Goal: Task Accomplishment & Management: Manage account settings

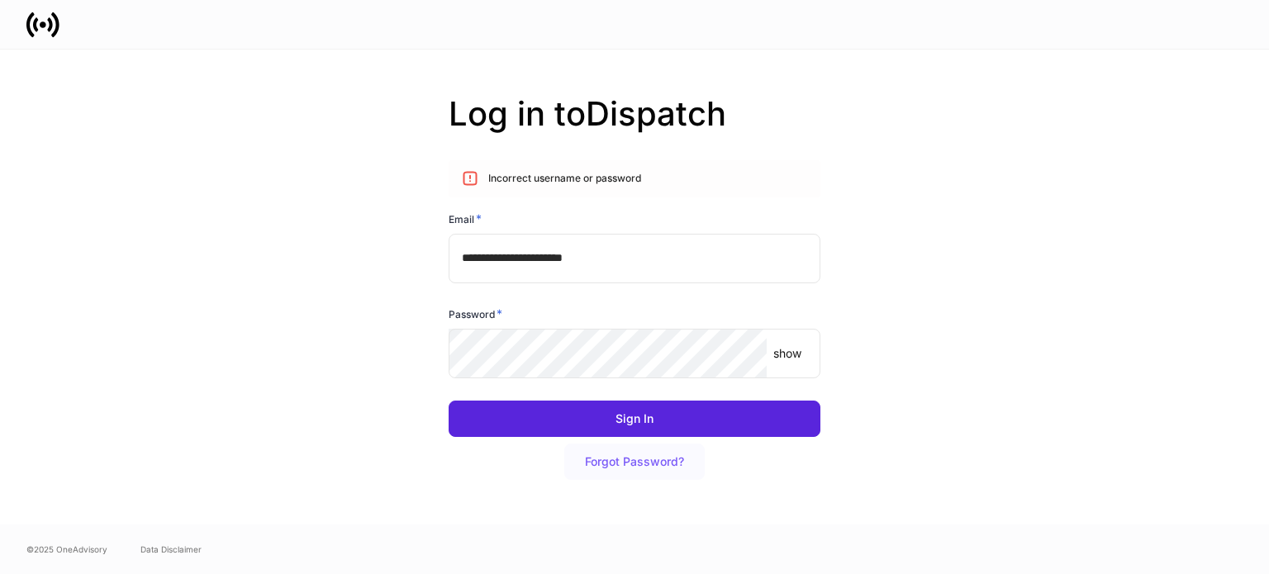
click at [638, 464] on div "Forgot Password?" at bounding box center [634, 462] width 99 height 12
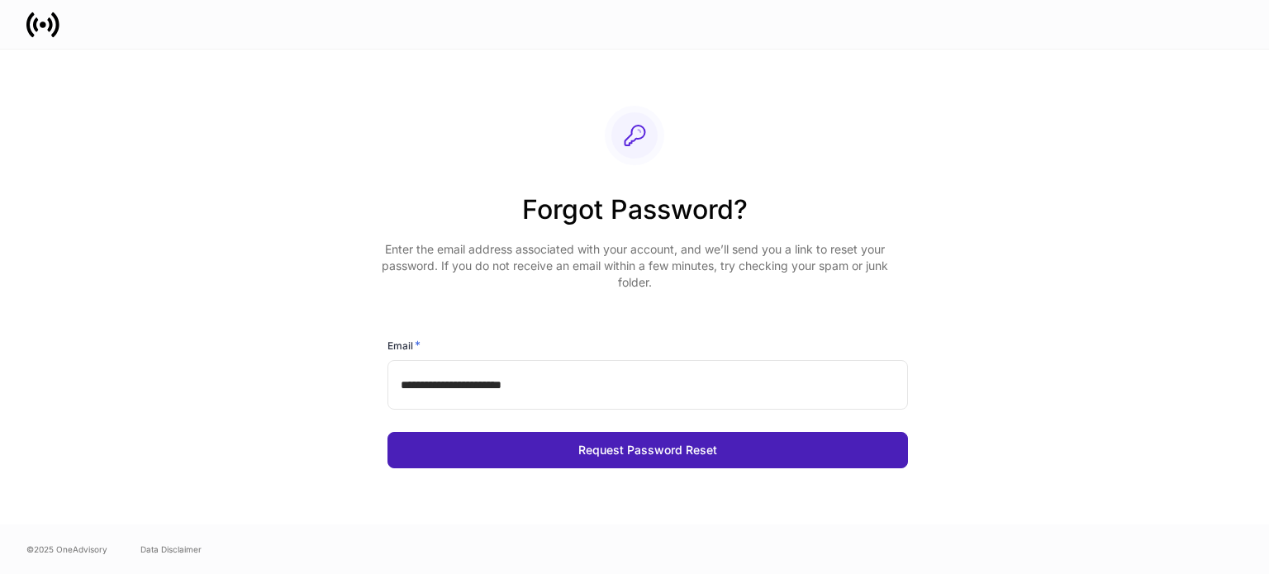
click at [526, 455] on button "Request Password Reset" at bounding box center [648, 450] width 521 height 36
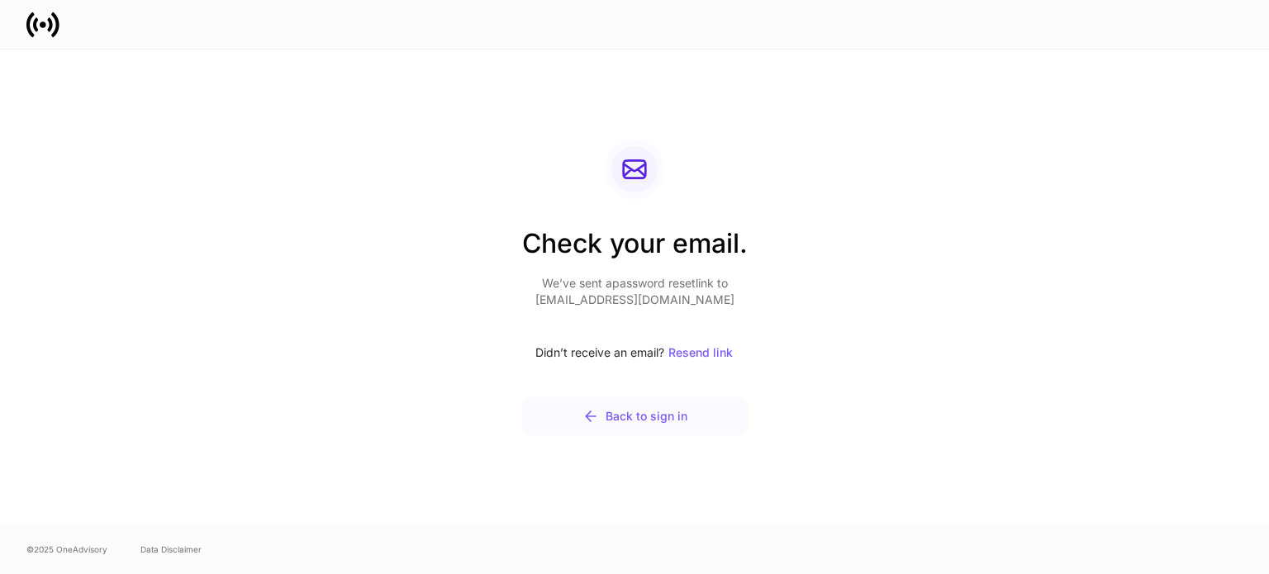
click at [626, 419] on div "Back to sign in" at bounding box center [635, 416] width 105 height 17
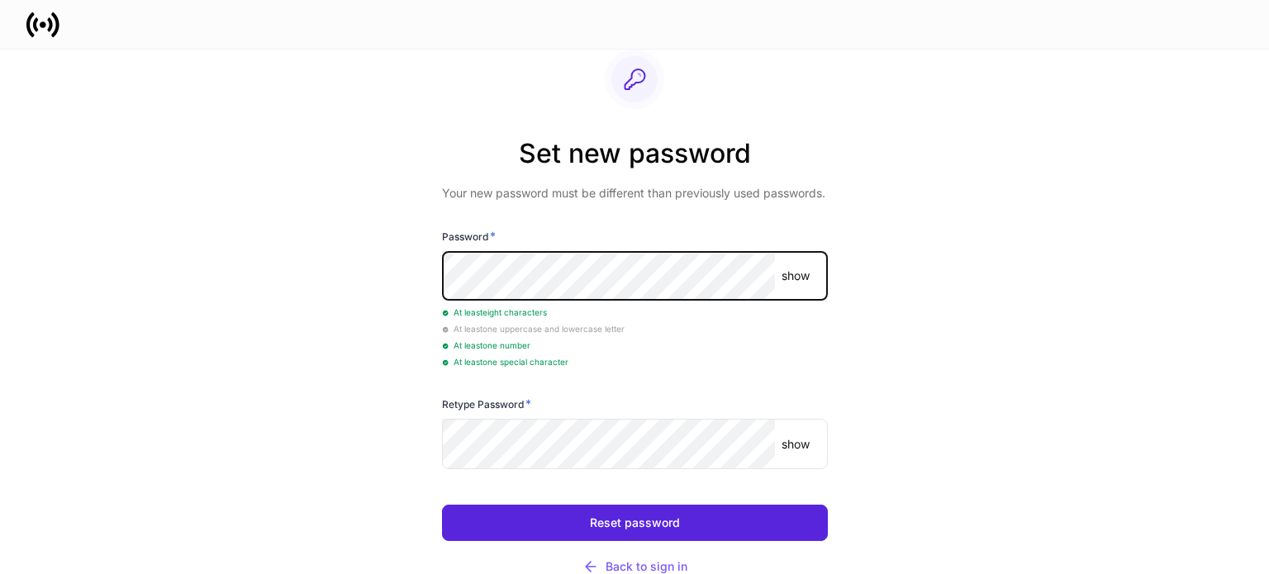
click at [792, 279] on p "show" at bounding box center [796, 276] width 28 height 17
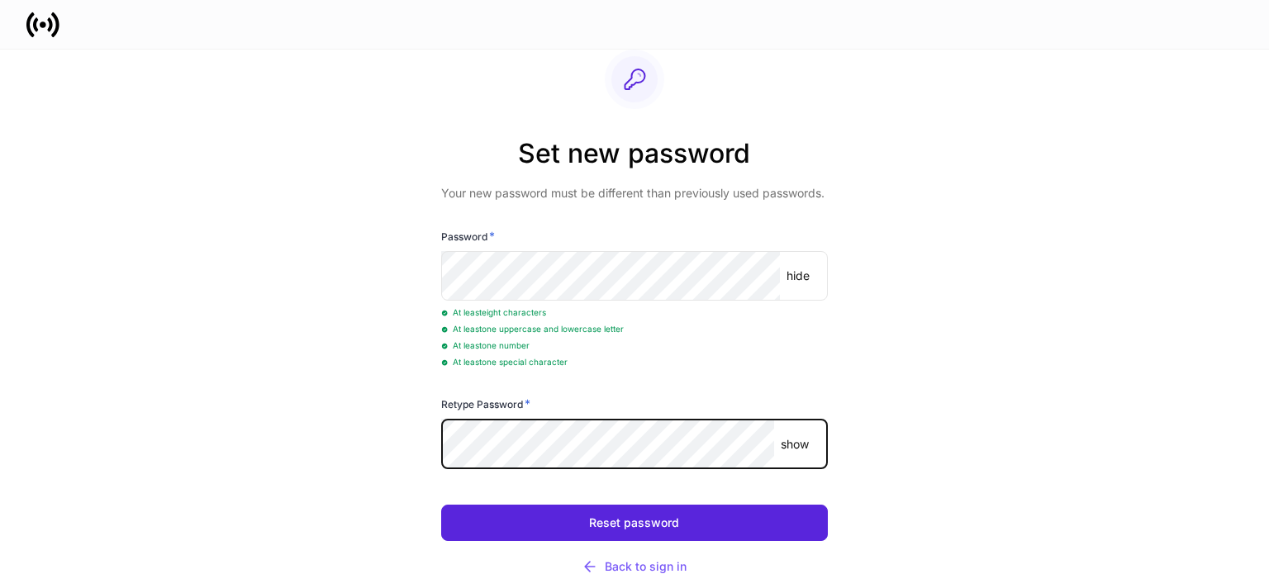
click at [773, 419] on div "Retype Password * show ​" at bounding box center [634, 433] width 387 height 75
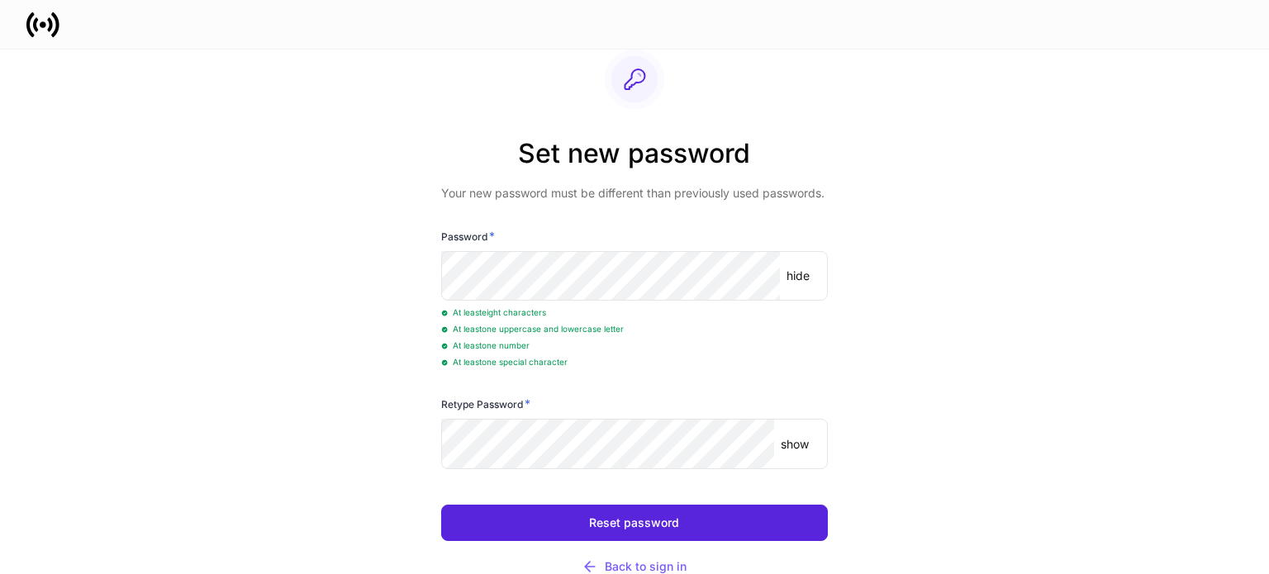
click at [789, 441] on p "show" at bounding box center [795, 444] width 28 height 17
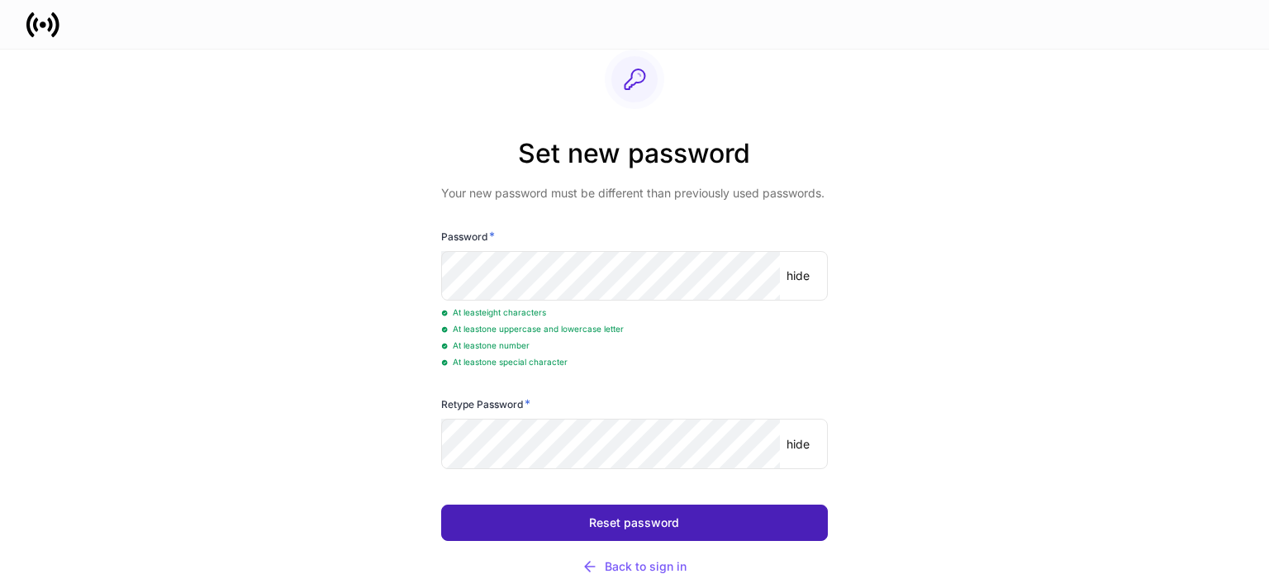
click at [668, 521] on div "Reset password" at bounding box center [634, 523] width 90 height 12
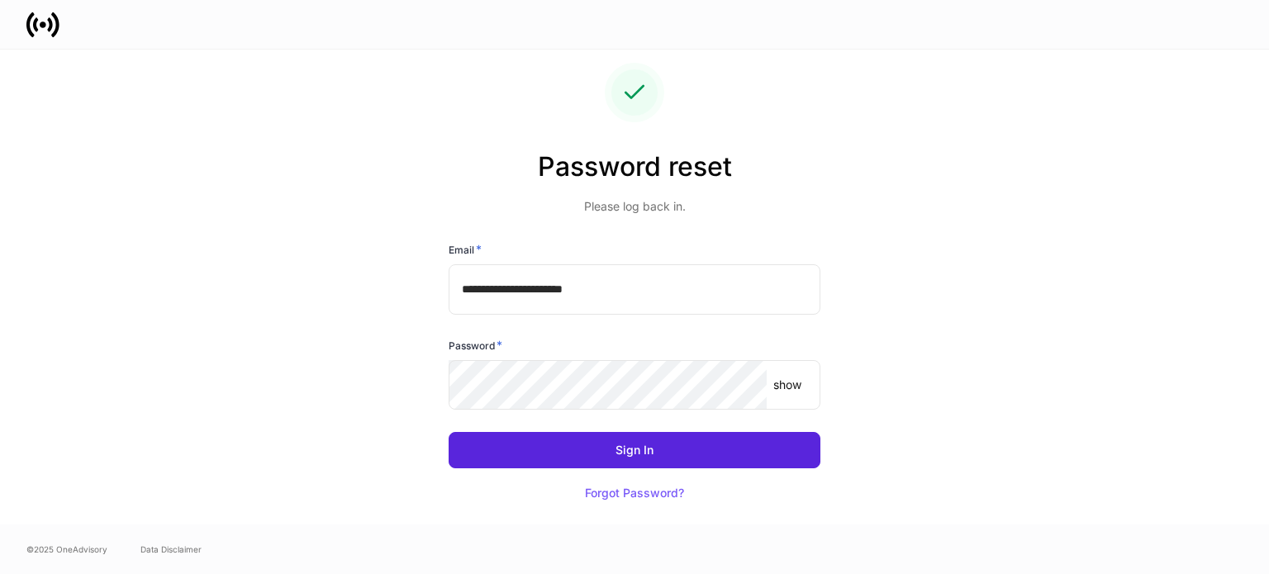
click at [791, 383] on p "show" at bounding box center [788, 385] width 28 height 17
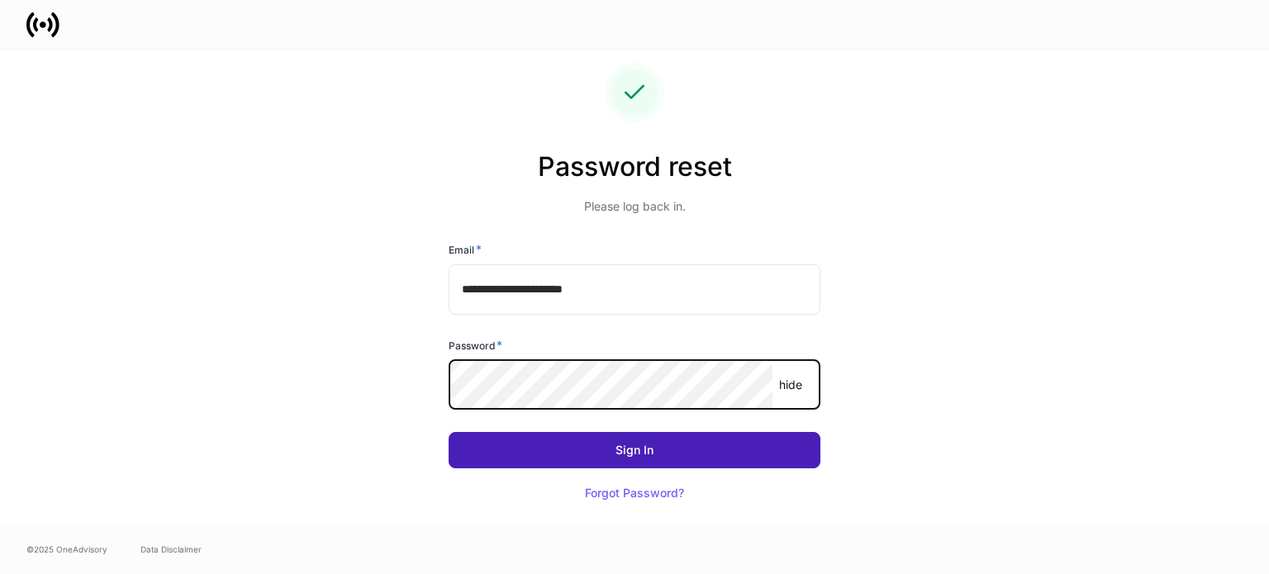
click at [545, 444] on button "Sign In" at bounding box center [635, 450] width 372 height 36
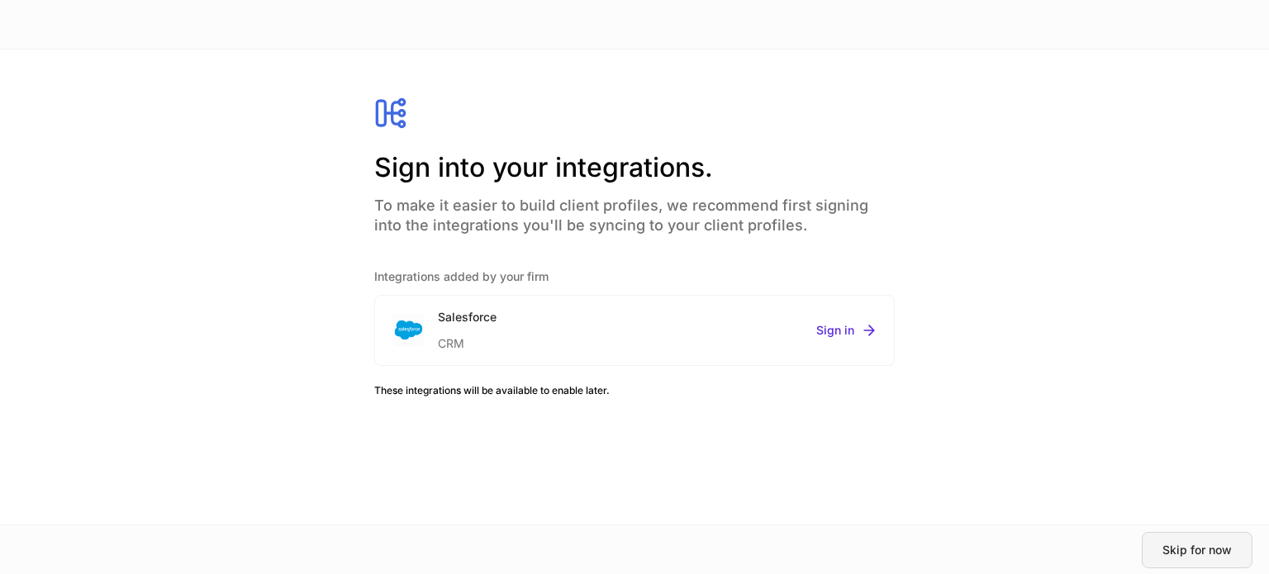
click at [1166, 545] on div "Skip for now" at bounding box center [1197, 551] width 69 height 12
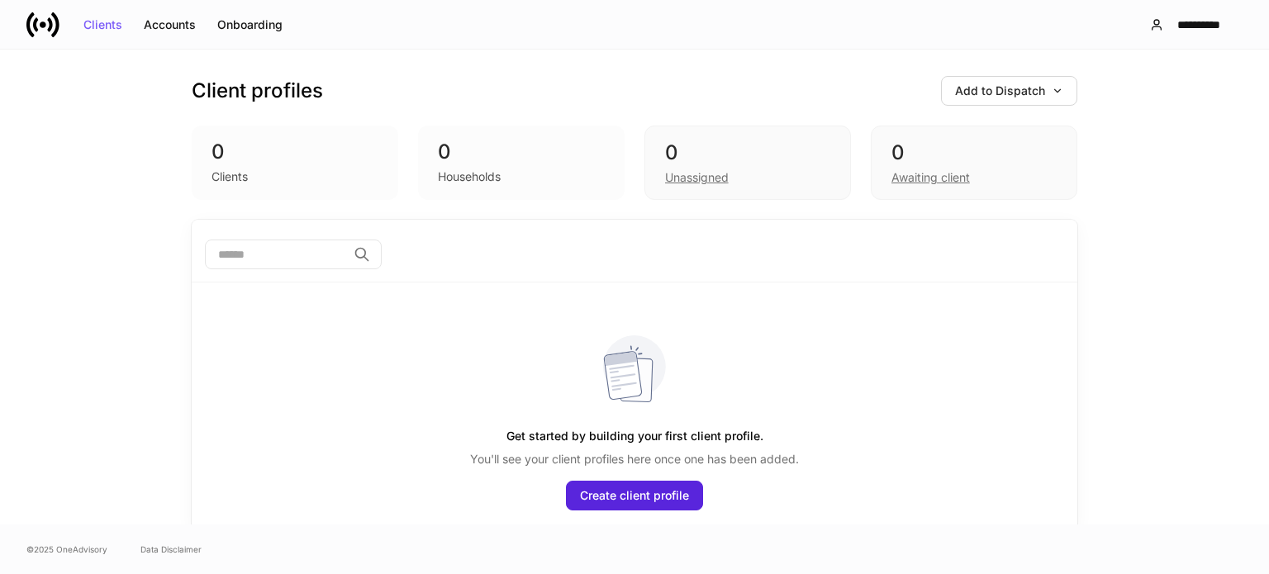
click at [89, 142] on div "Client profiles Add to Dispatch 0 Clients 0 Households 0 Unassigned 0 Awaiting …" at bounding box center [634, 287] width 1269 height 475
click at [104, 214] on div "Client profiles Add to Dispatch 0 Clients 0 Households 0 Unassigned 0 Awaiting …" at bounding box center [634, 287] width 1269 height 475
click at [179, 26] on div "Accounts" at bounding box center [170, 25] width 52 height 12
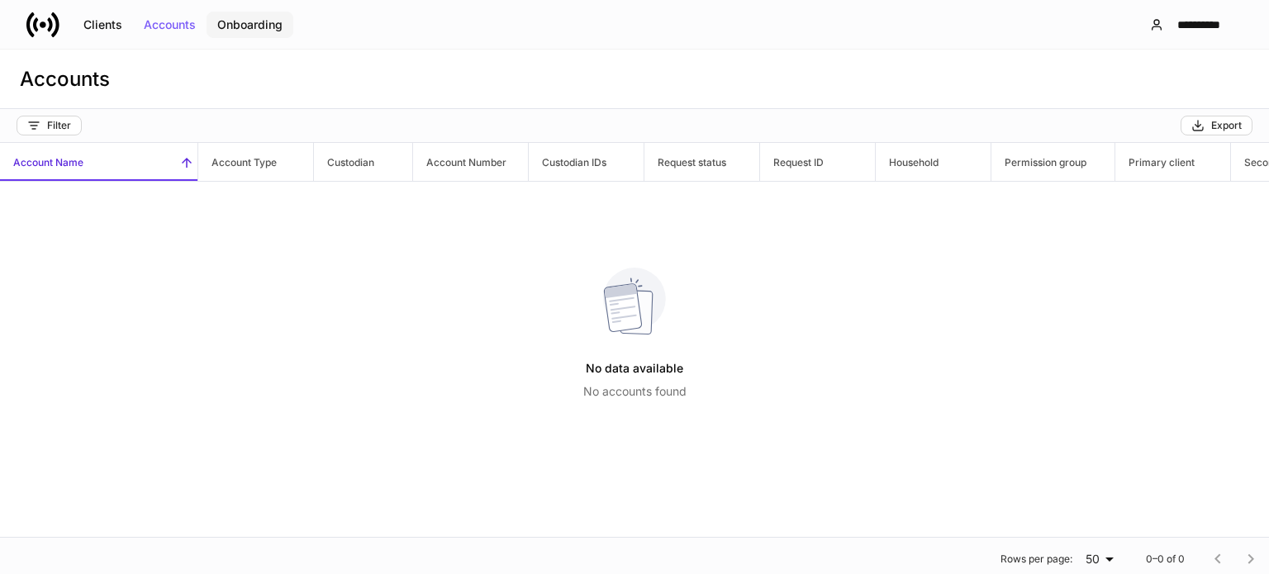
click at [250, 20] on div "Onboarding" at bounding box center [249, 25] width 65 height 12
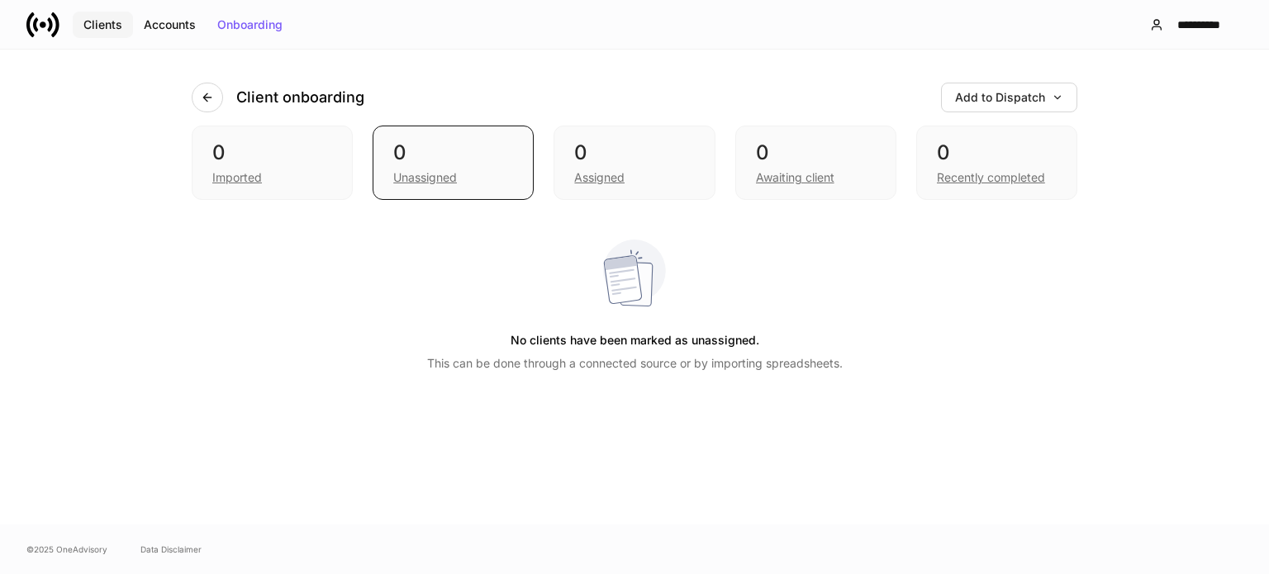
click at [94, 29] on div "Clients" at bounding box center [102, 25] width 39 height 12
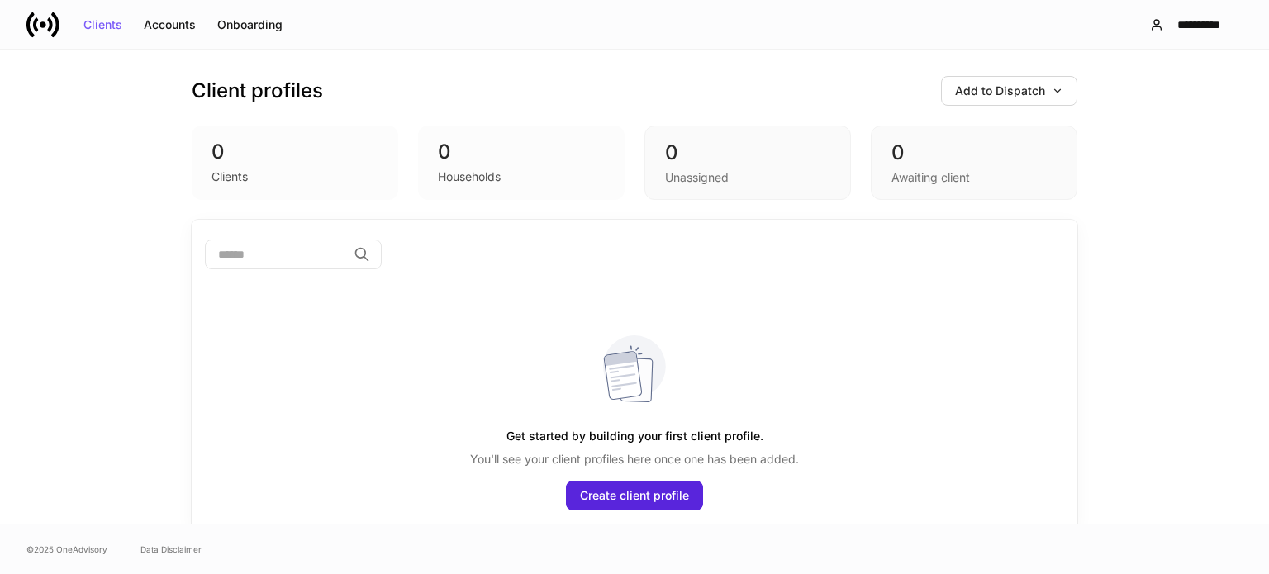
click at [40, 28] on icon at bounding box center [42, 24] width 33 height 33
click at [64, 193] on div "Client profiles Add to Dispatch 0 Clients 0 Households 0 Unassigned 0 Awaiting …" at bounding box center [634, 287] width 1269 height 475
click at [83, 198] on div "Client profiles Add to Dispatch 0 Clients 0 Households 0 Unassigned 0 Awaiting …" at bounding box center [634, 287] width 1269 height 475
